Goal: Task Accomplishment & Management: Use online tool/utility

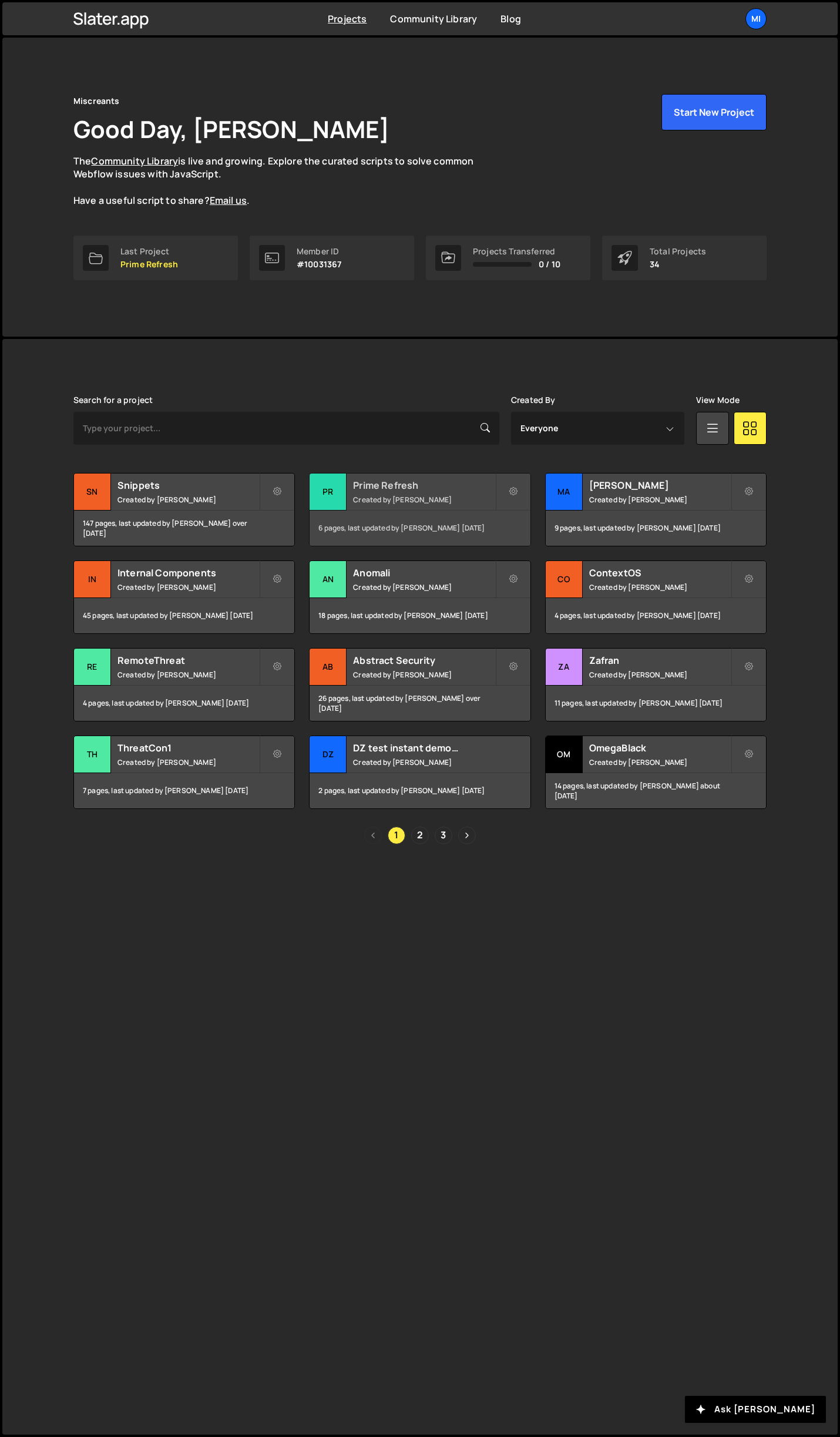
click at [473, 480] on h2 "Prime Refresh" at bounding box center [424, 485] width 142 height 13
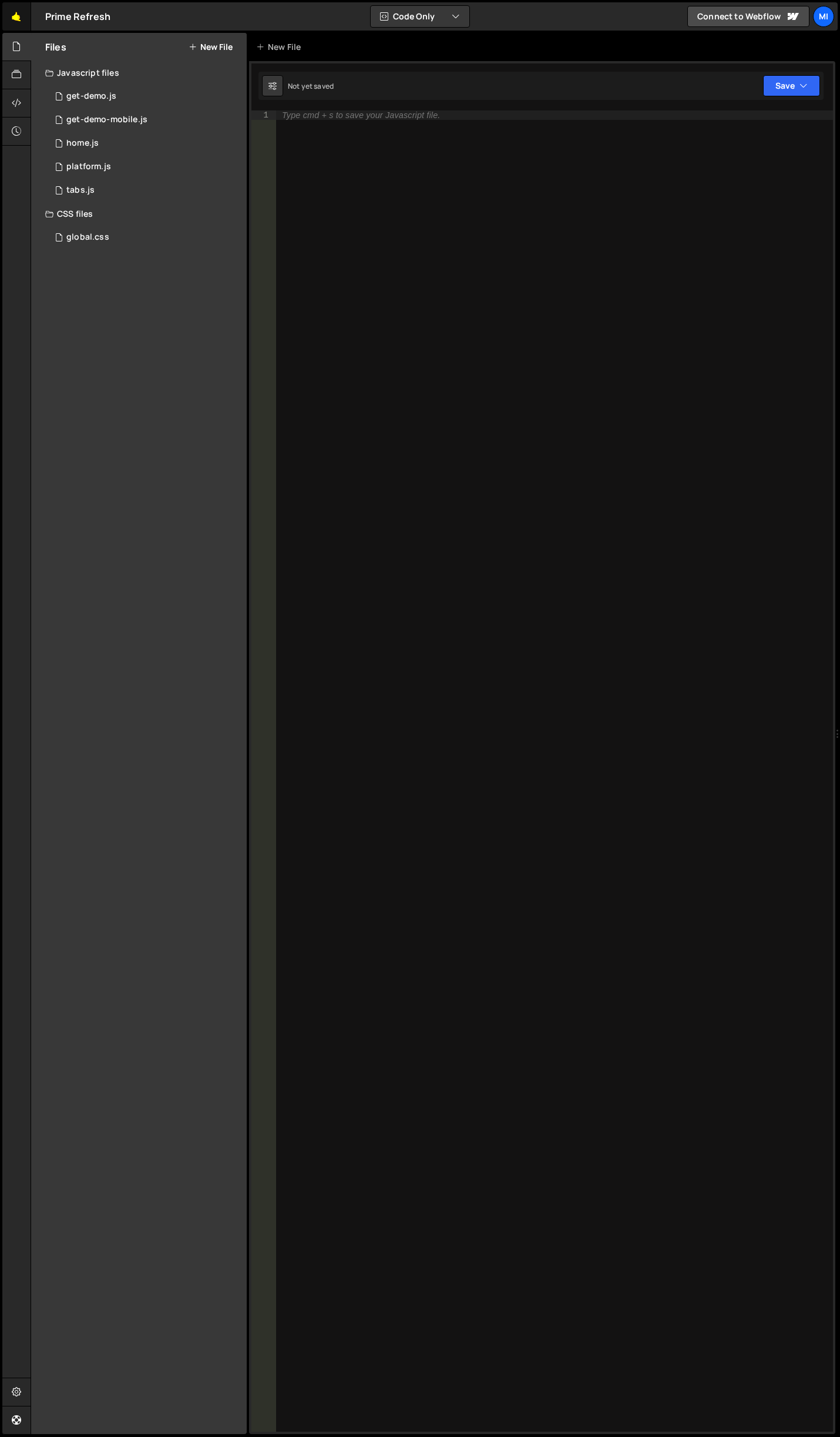
click at [14, 12] on link "🤙" at bounding box center [16, 16] width 29 height 29
click at [116, 231] on div "global.css 0" at bounding box center [146, 237] width 201 height 23
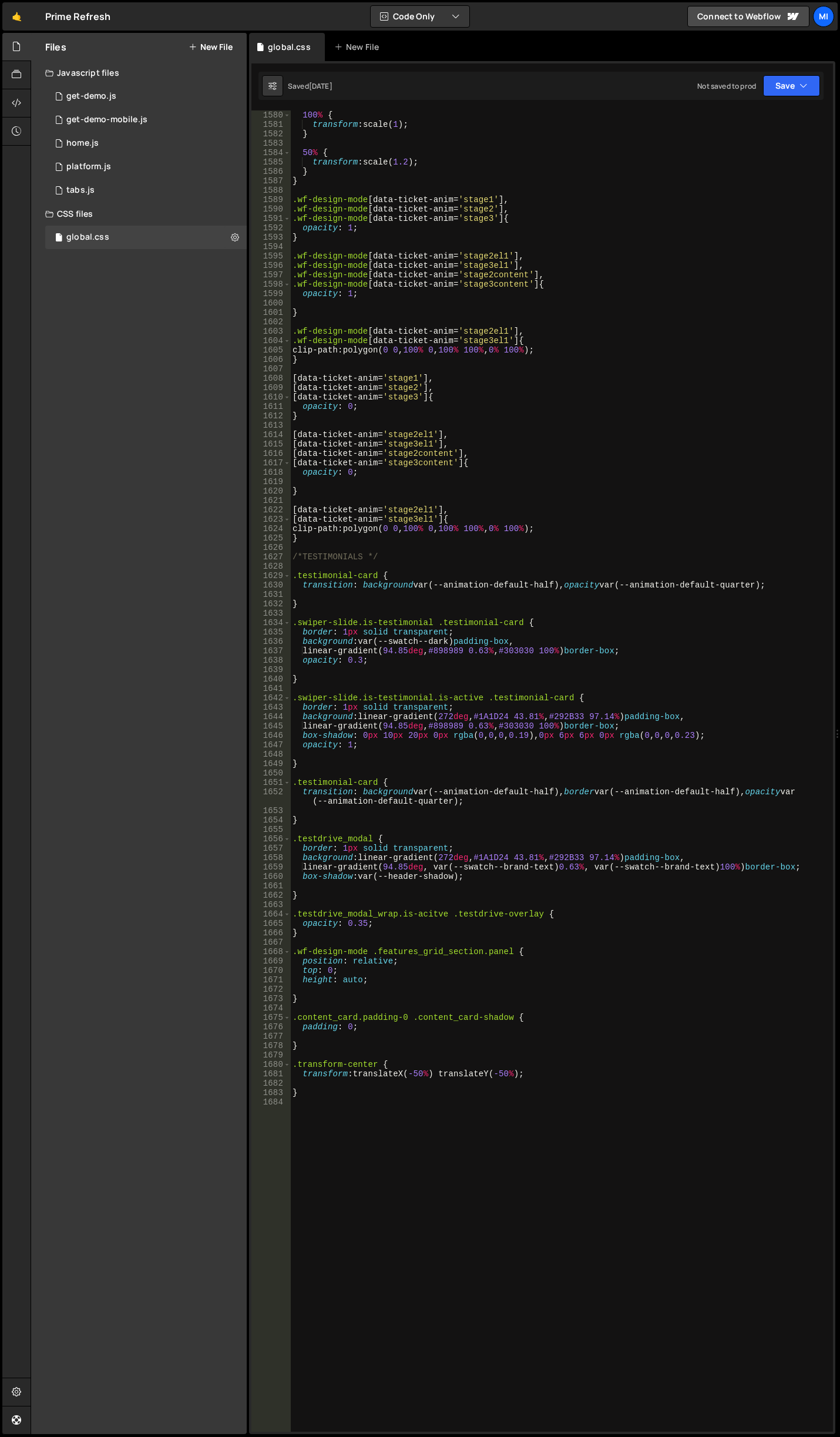
scroll to position [15556, 0]
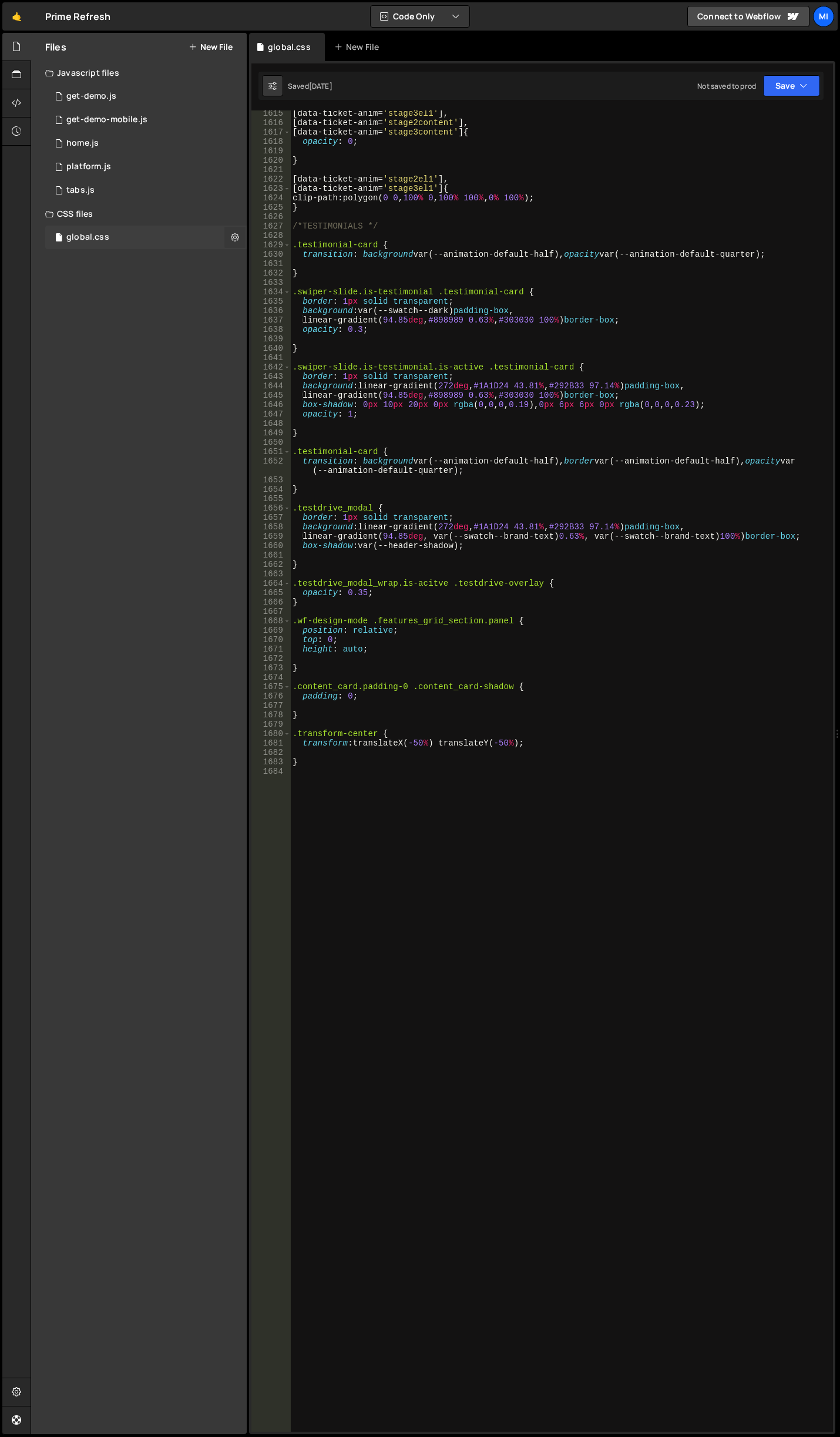
click at [240, 241] on button at bounding box center [234, 237] width 21 height 21
click at [25, 112] on div at bounding box center [16, 103] width 29 height 29
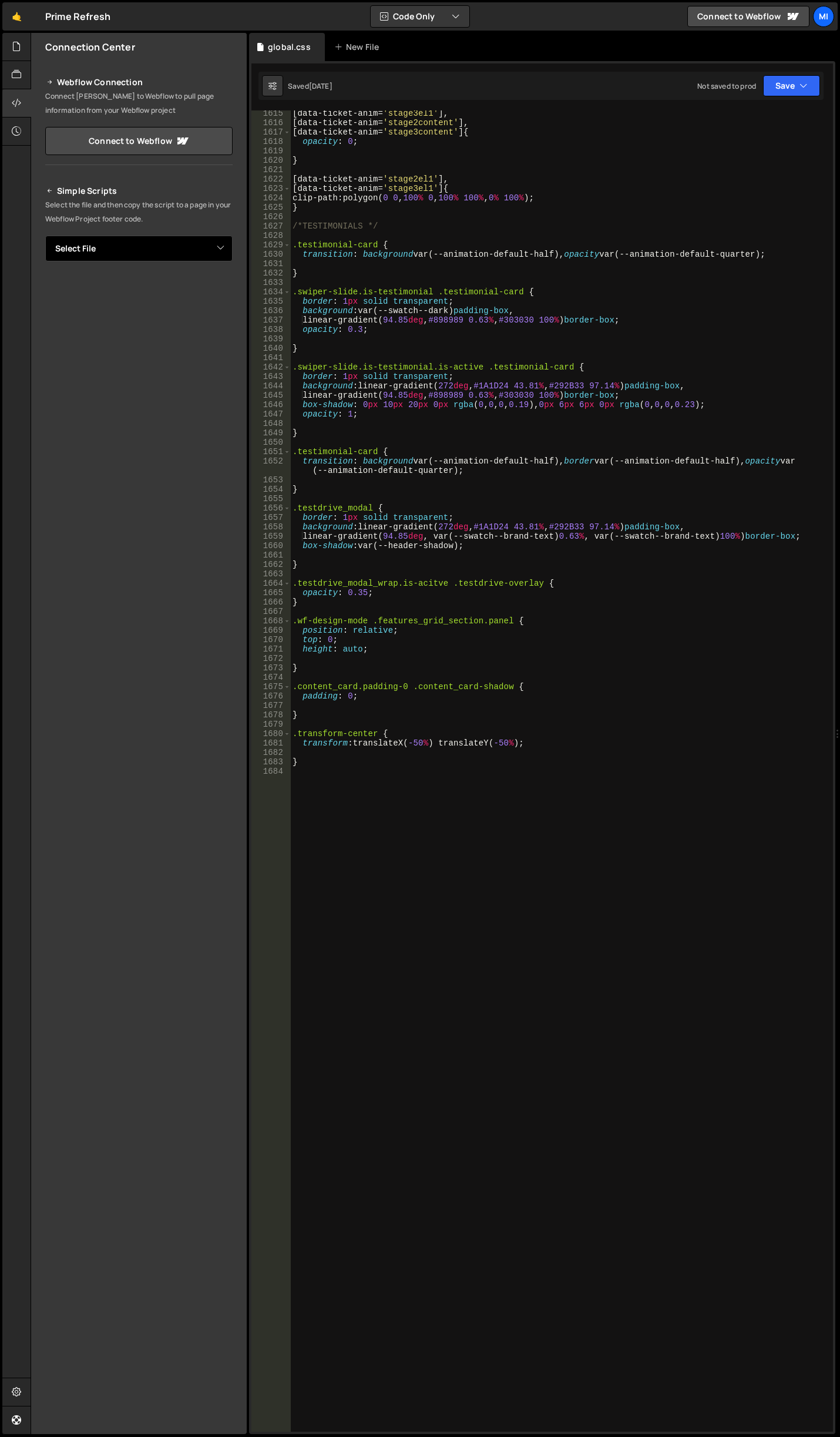
click at [216, 257] on select "Select File get-demo.js get-demo-mobile.js home.js platform.js tabs.js global.c…" at bounding box center [139, 249] width 187 height 26
select select "46577"
click at [45, 236] on select "Select File get-demo.js get-demo-mobile.js home.js platform.js tabs.js global.c…" at bounding box center [139, 249] width 187 height 26
click at [220, 295] on button "Button group with nested dropdown" at bounding box center [223, 288] width 16 height 25
click at [207, 310] on link "Copy Staging Stylesheet" at bounding box center [164, 310] width 134 height 16
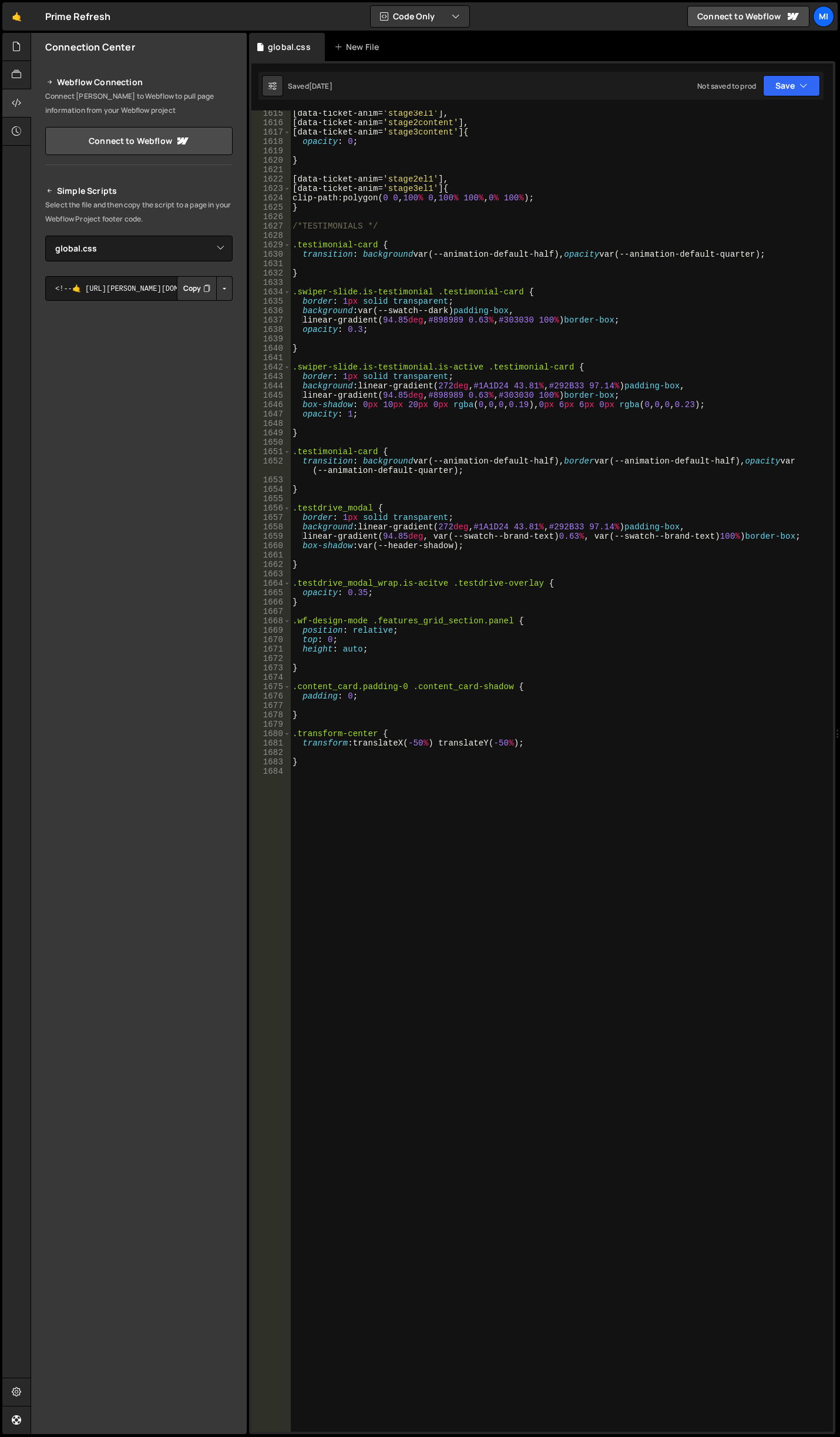
type textarea "}"
drag, startPoint x: 395, startPoint y: 561, endPoint x: 420, endPoint y: 537, distance: 34.7
click at [395, 561] on div "[ data-ticket-anim = ' stage3el1 ' ], [ data-ticket-anim = ' stage2content ' ],…" at bounding box center [559, 779] width 538 height 1340
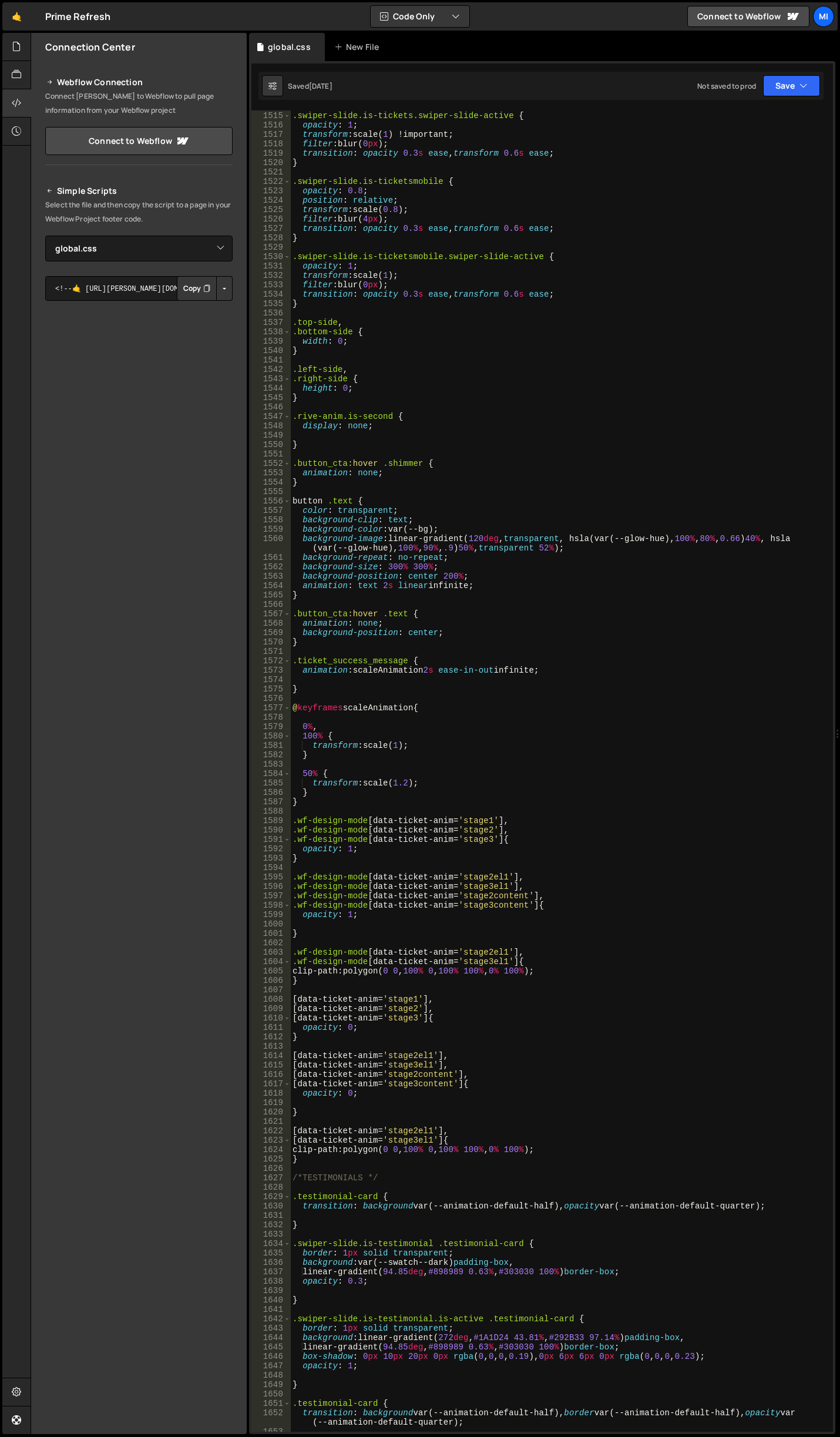
scroll to position [14605, 0]
click at [630, 245] on div ".swiper-slide.is-tickets.swiper-slide-active { opacity : 1 ; transform : scale(…" at bounding box center [559, 772] width 538 height 1340
click at [731, 114] on input "capabilities_card" at bounding box center [683, 121] width 147 height 17
paste input "ontent"
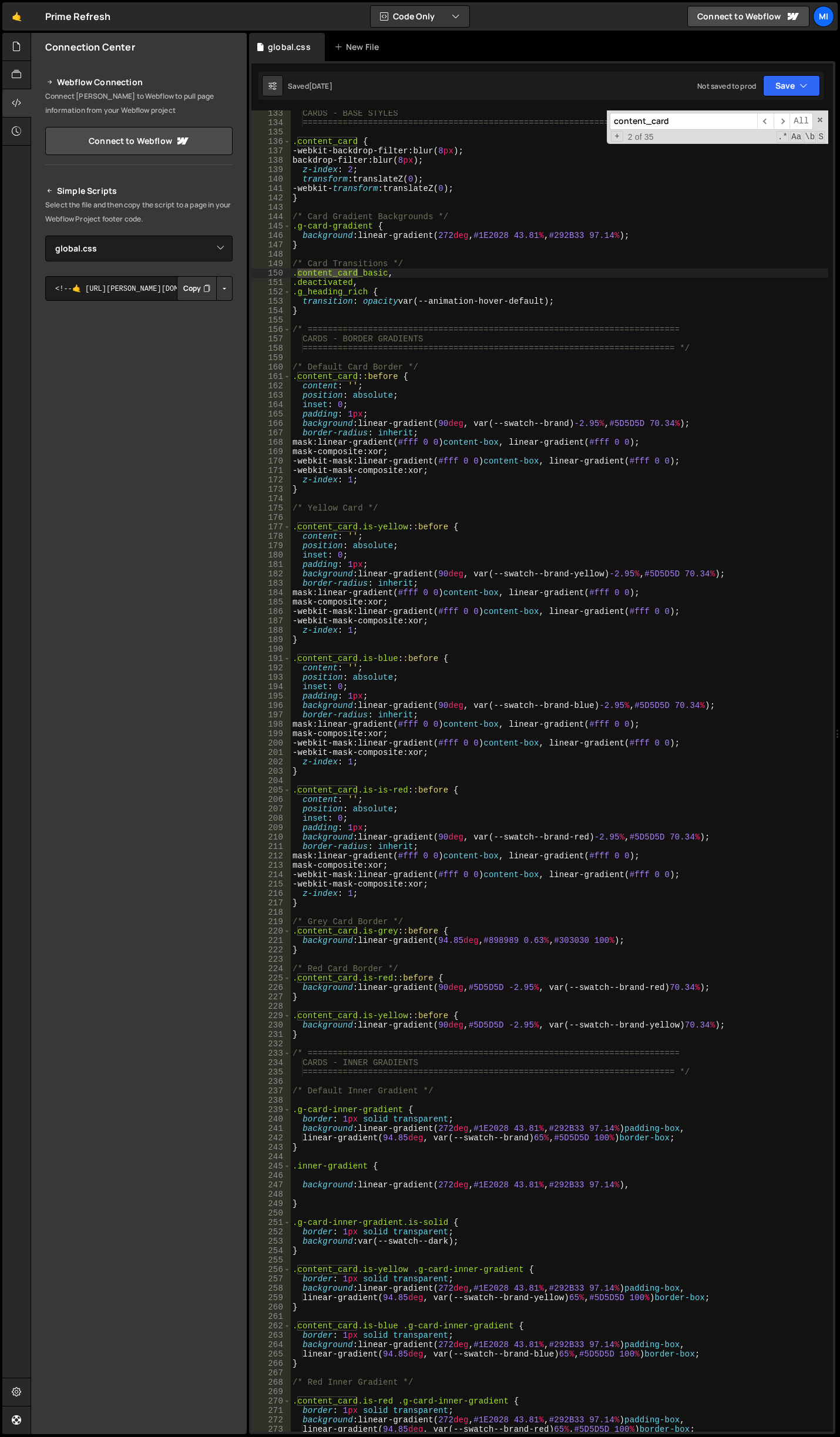
scroll to position [1375, 0]
type input "content_card"
